Goal: Find specific page/section: Find specific page/section

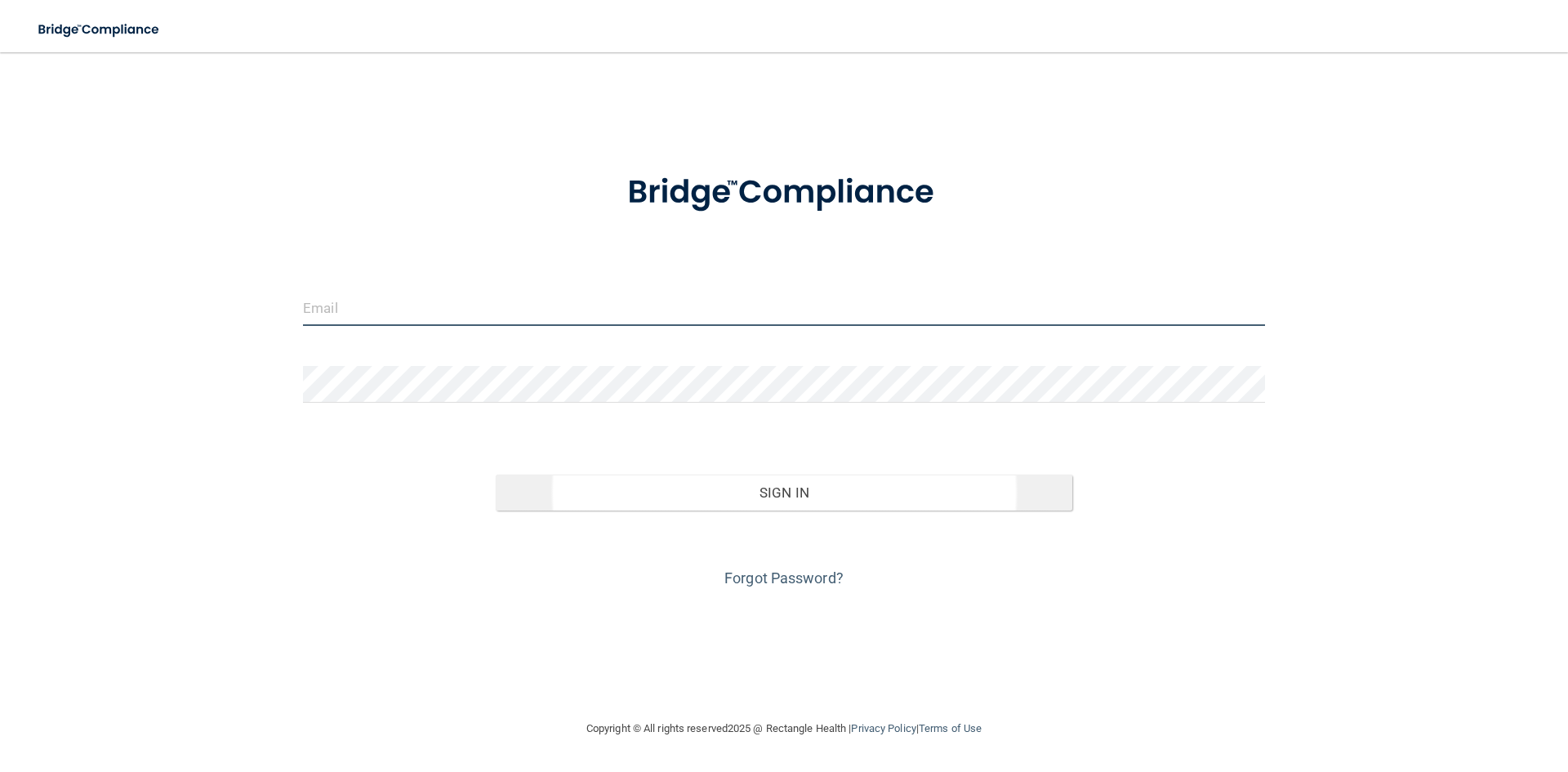
type input "[PERSON_NAME][EMAIL_ADDRESS][DOMAIN_NAME]"
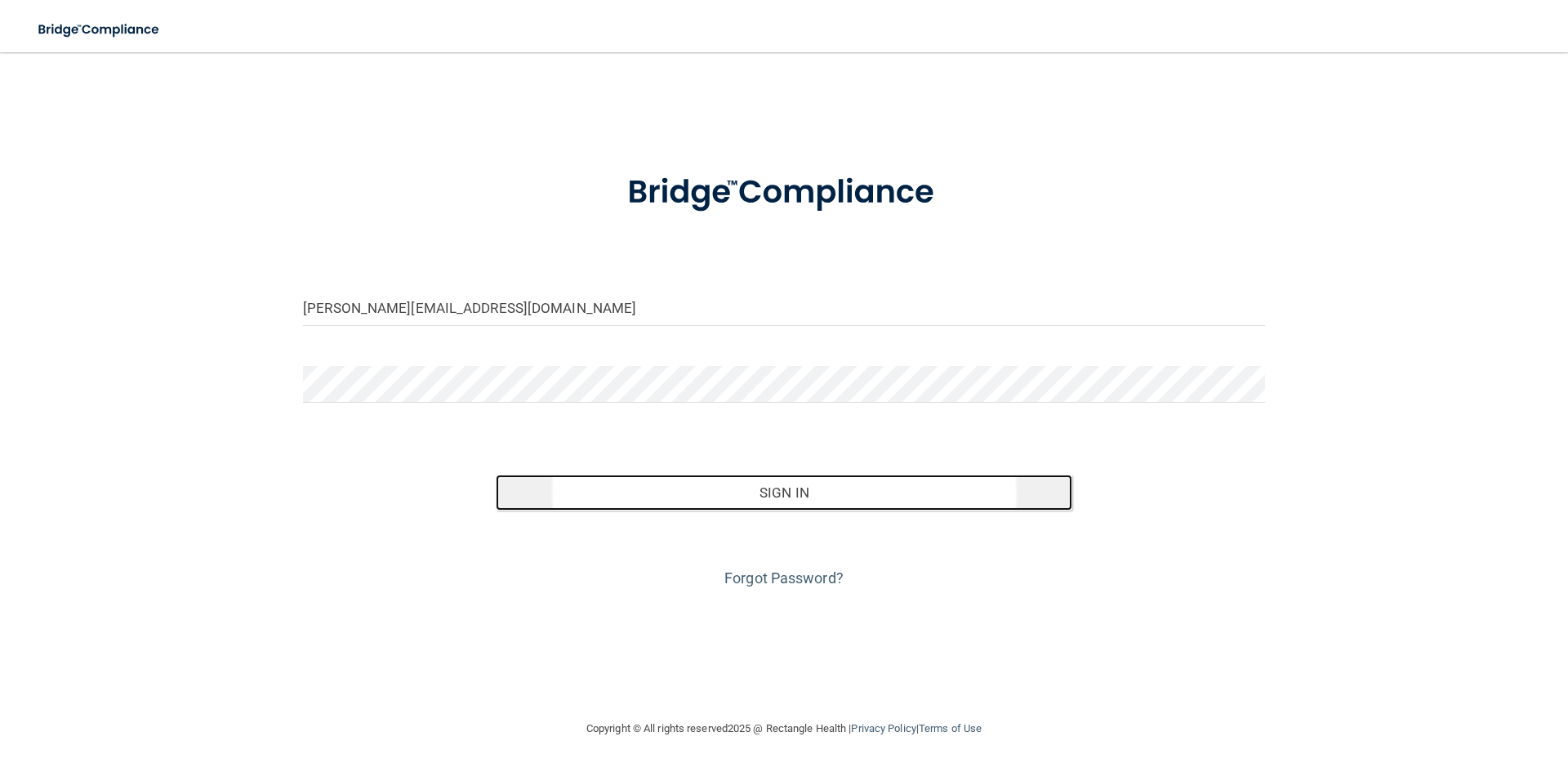
click at [760, 483] on button "Sign In" at bounding box center [784, 492] width 578 height 36
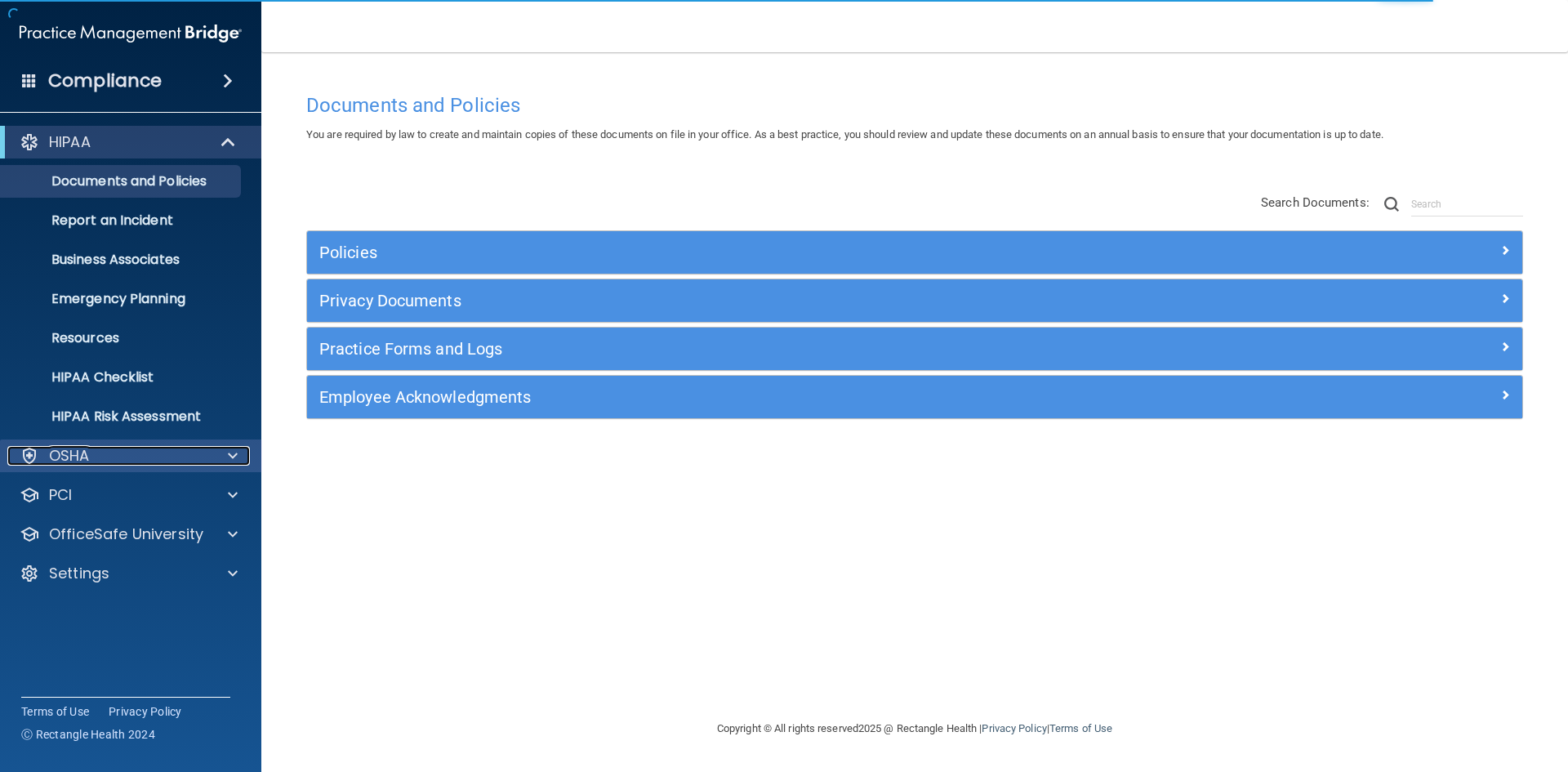
click at [98, 461] on div "OSHA" at bounding box center [108, 456] width 203 height 20
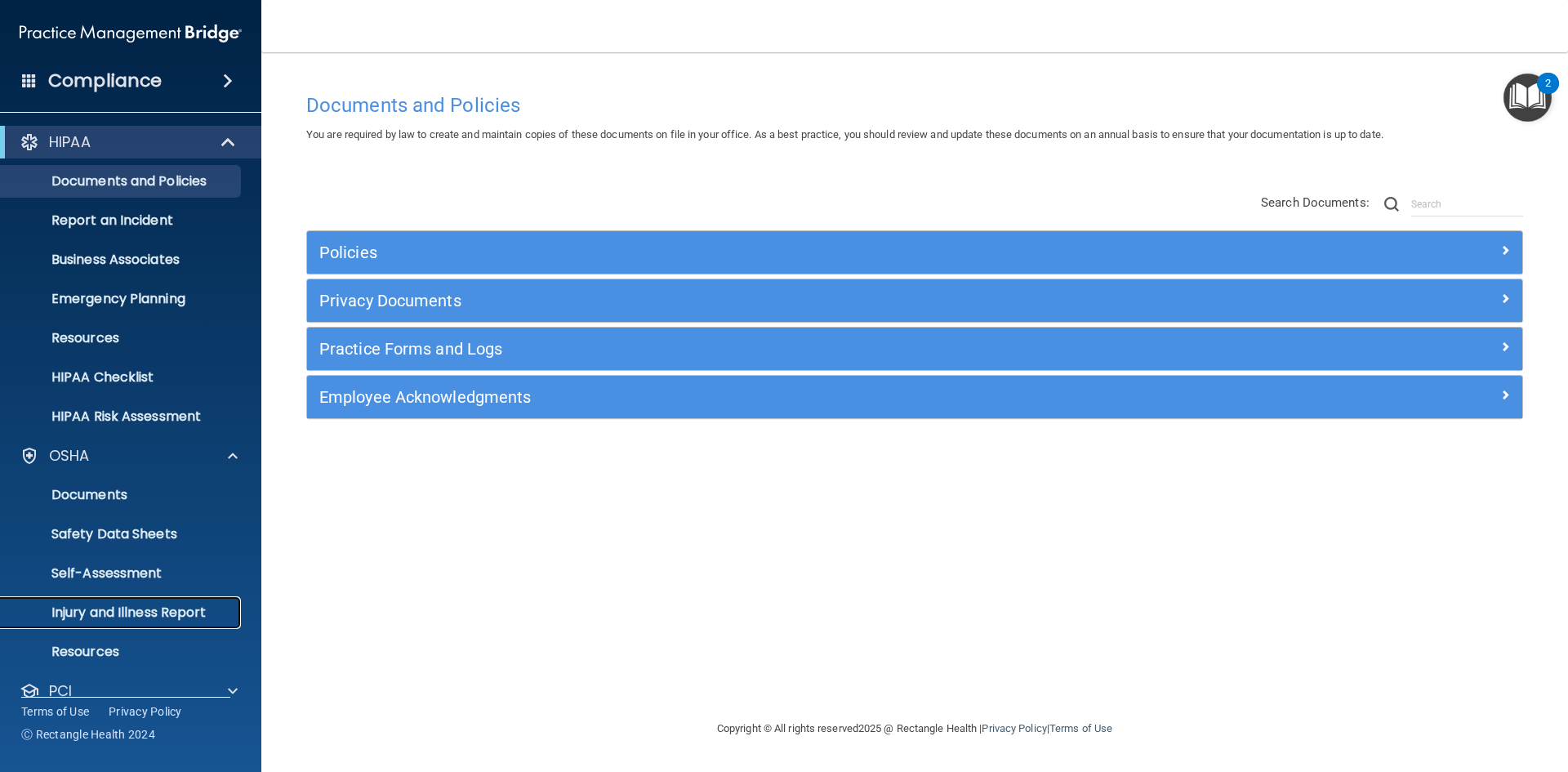
click at [110, 607] on p "Injury and Illness Report" at bounding box center [122, 613] width 223 height 16
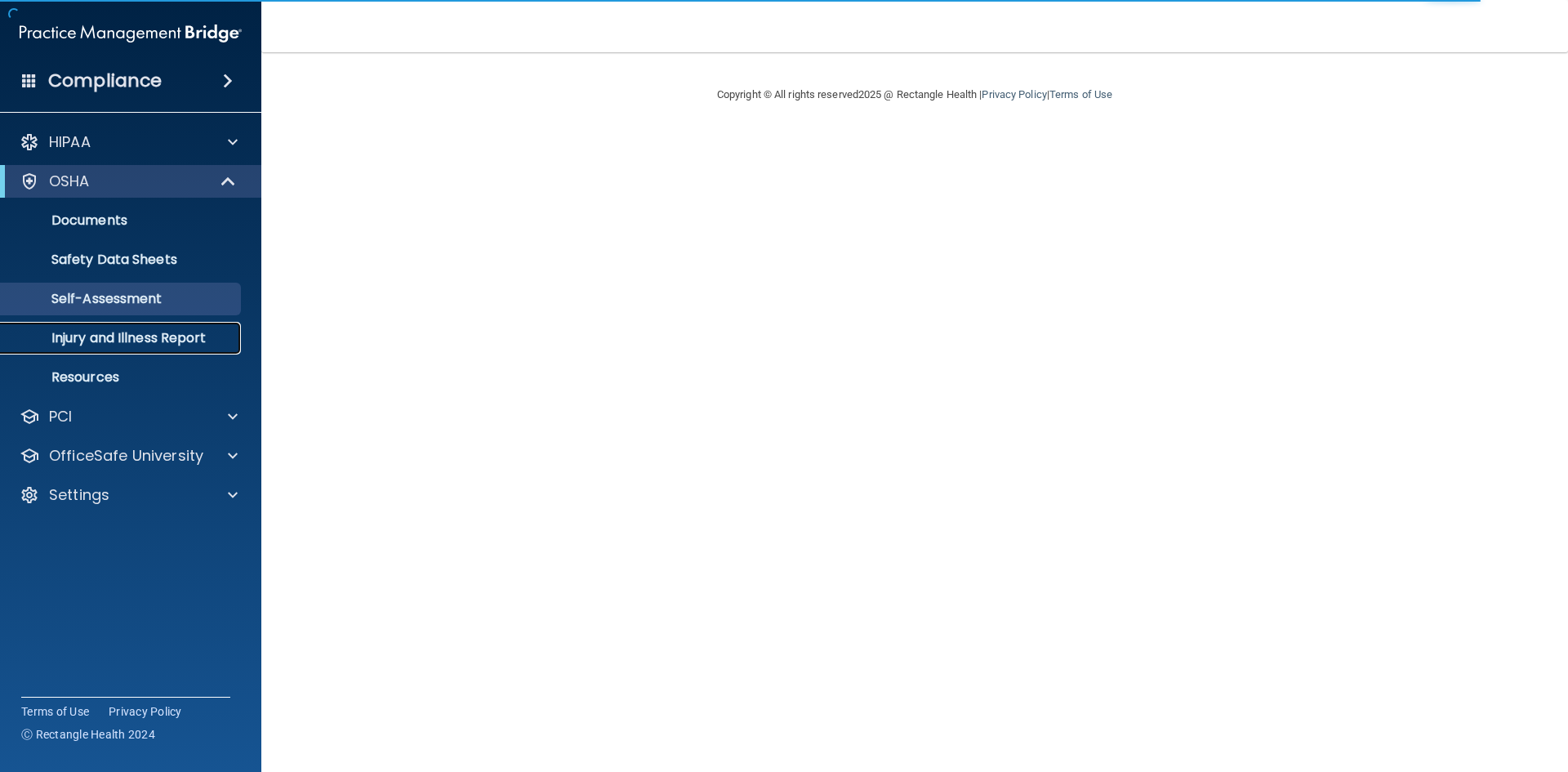
click at [129, 340] on p "Injury and Illness Report" at bounding box center [122, 339] width 223 height 16
